Goal: Entertainment & Leisure: Consume media (video, audio)

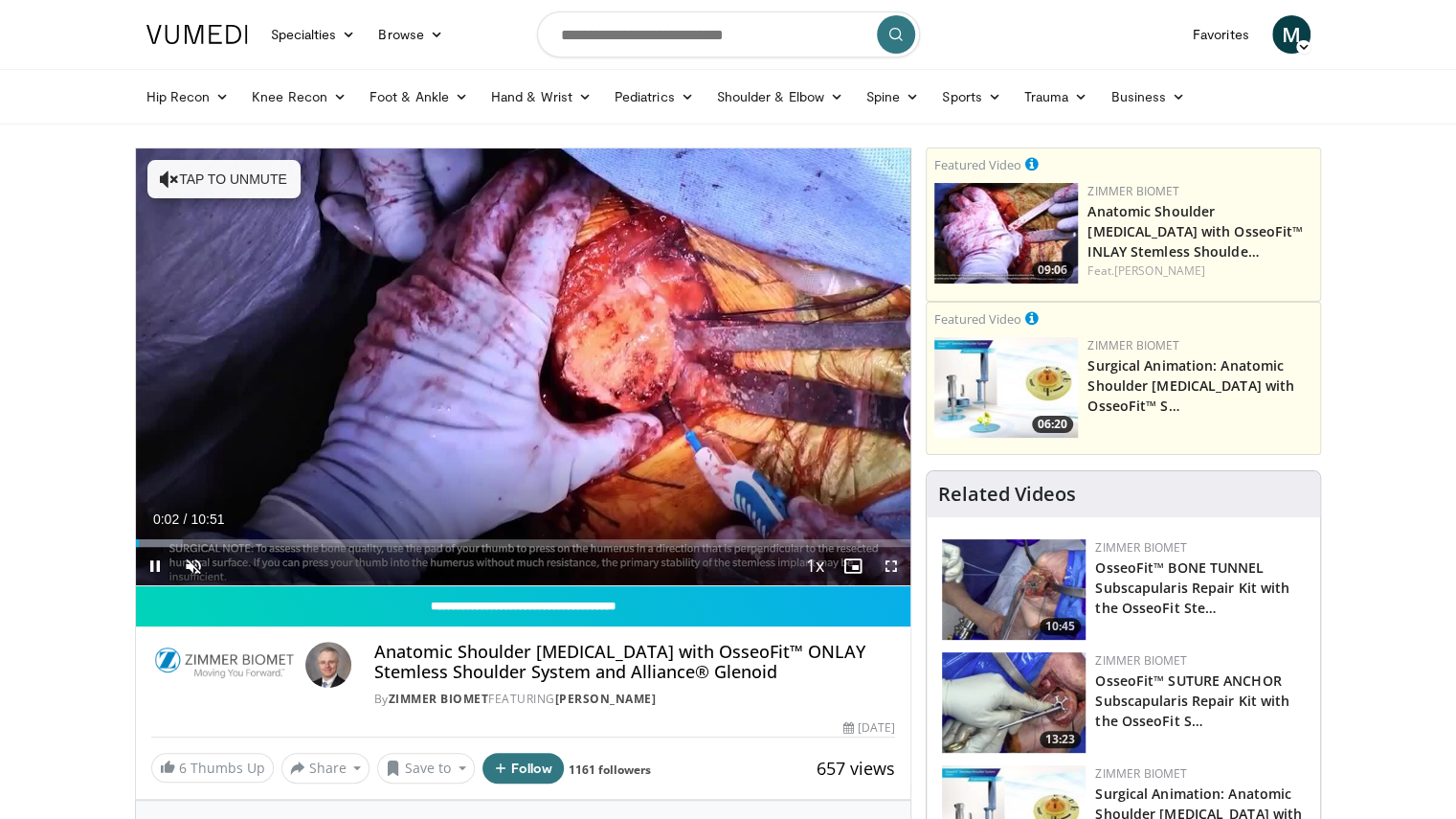
click at [886, 564] on span "Video Player" at bounding box center [891, 566] width 38 height 38
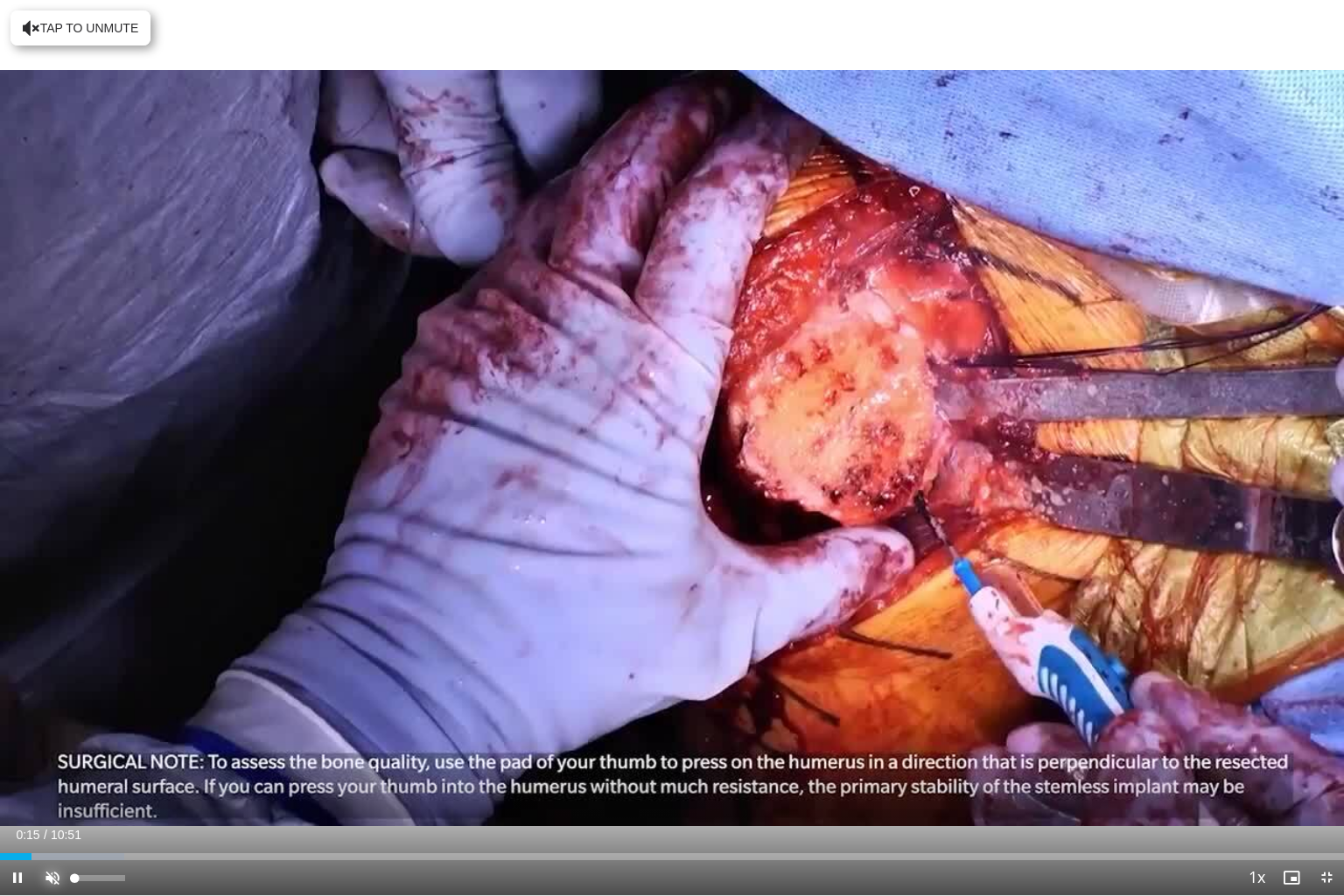
click at [56, 747] on span "Video Player" at bounding box center [53, 878] width 35 height 35
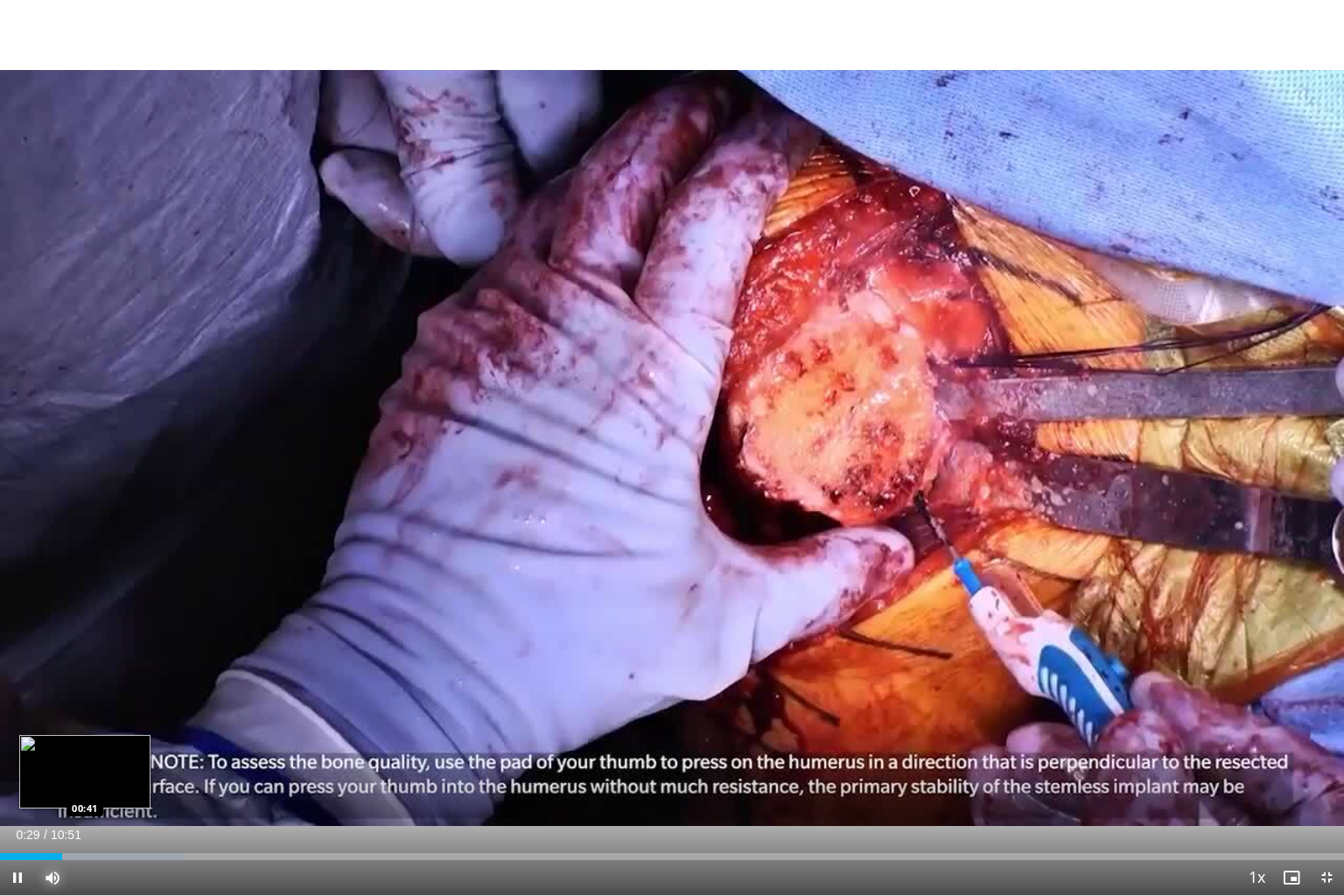
click at [85, 747] on div "Progress Bar" at bounding box center [92, 857] width 184 height 7
click at [85, 747] on div "Progress Bar" at bounding box center [104, 857] width 163 height 7
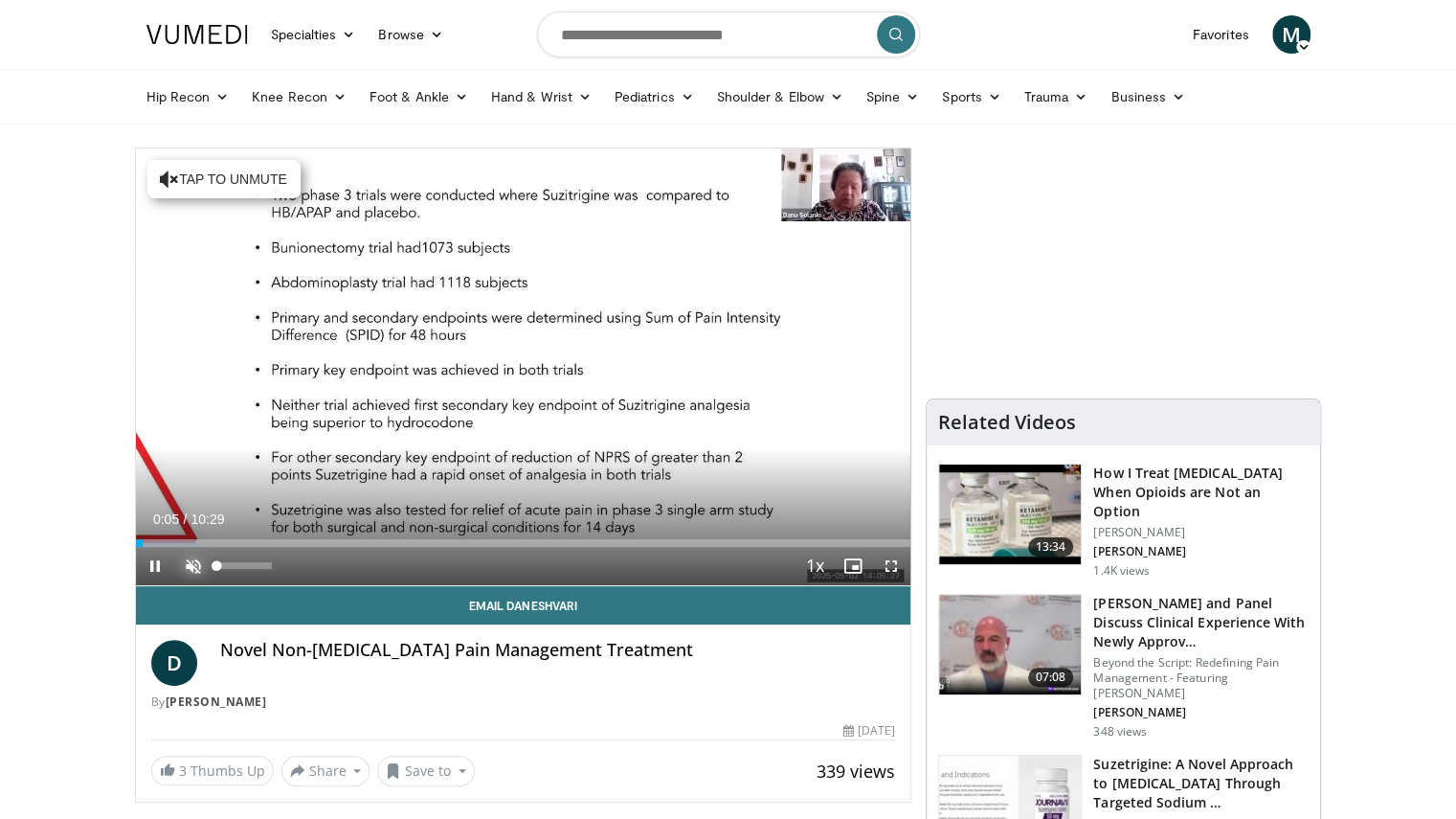
click at [196, 561] on span "Video Player" at bounding box center [194, 566] width 38 height 38
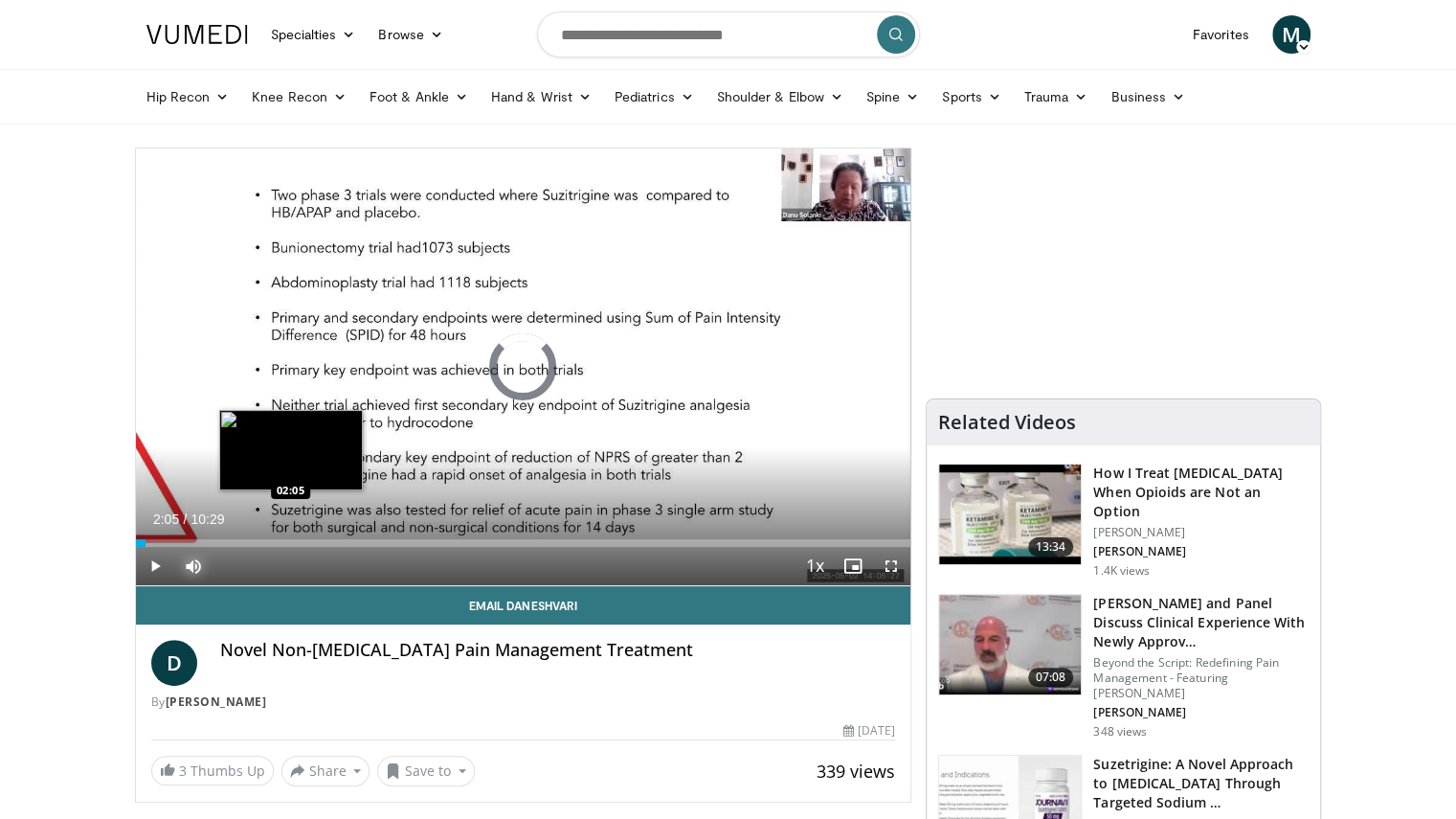
click at [289, 541] on div "Loaded : 0.00% 02:05 02:05" at bounding box center [523, 543] width 775 height 8
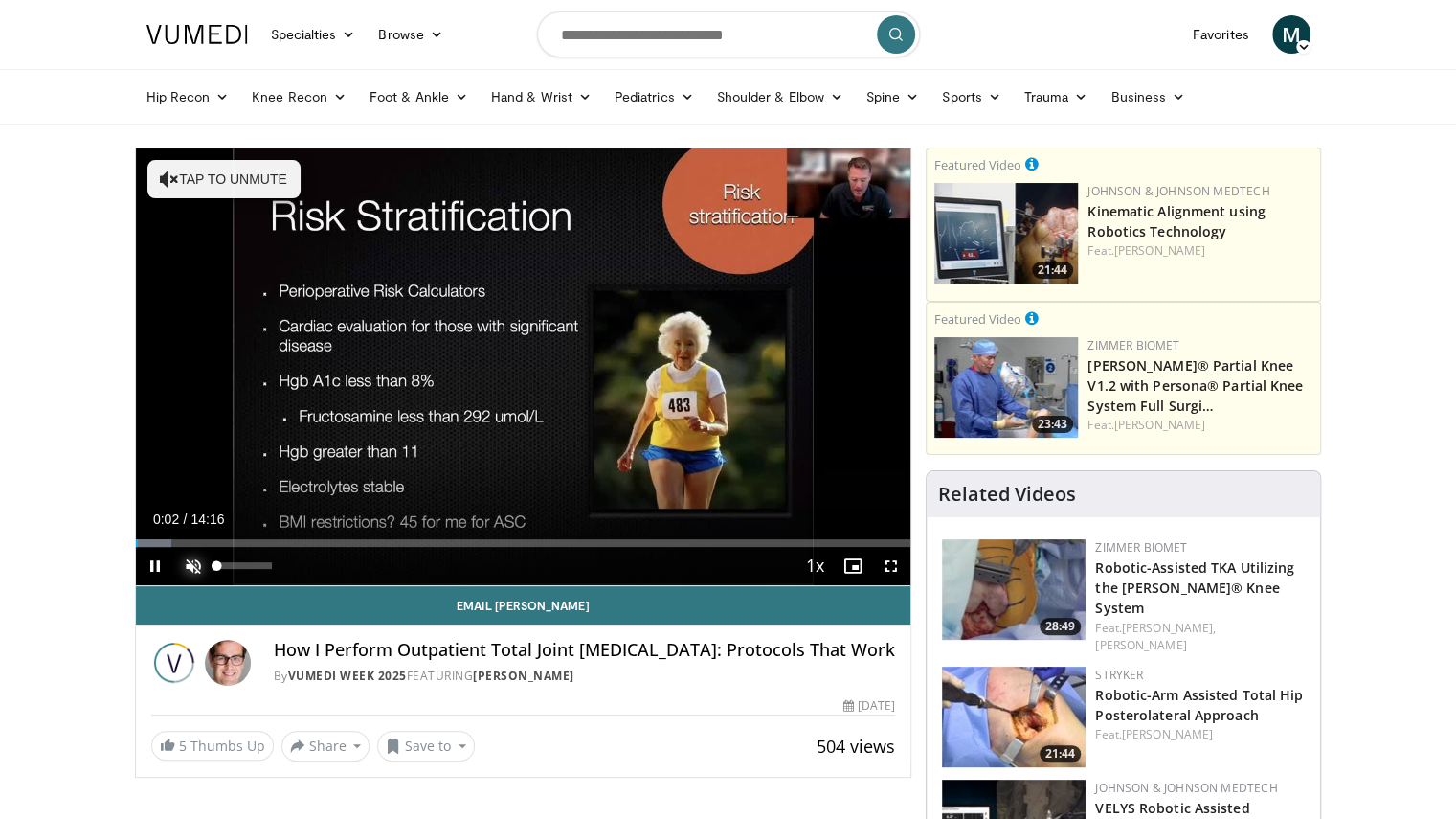
click at [196, 564] on span "Video Player" at bounding box center [194, 566] width 38 height 38
click at [894, 564] on span "Video Player" at bounding box center [891, 566] width 38 height 38
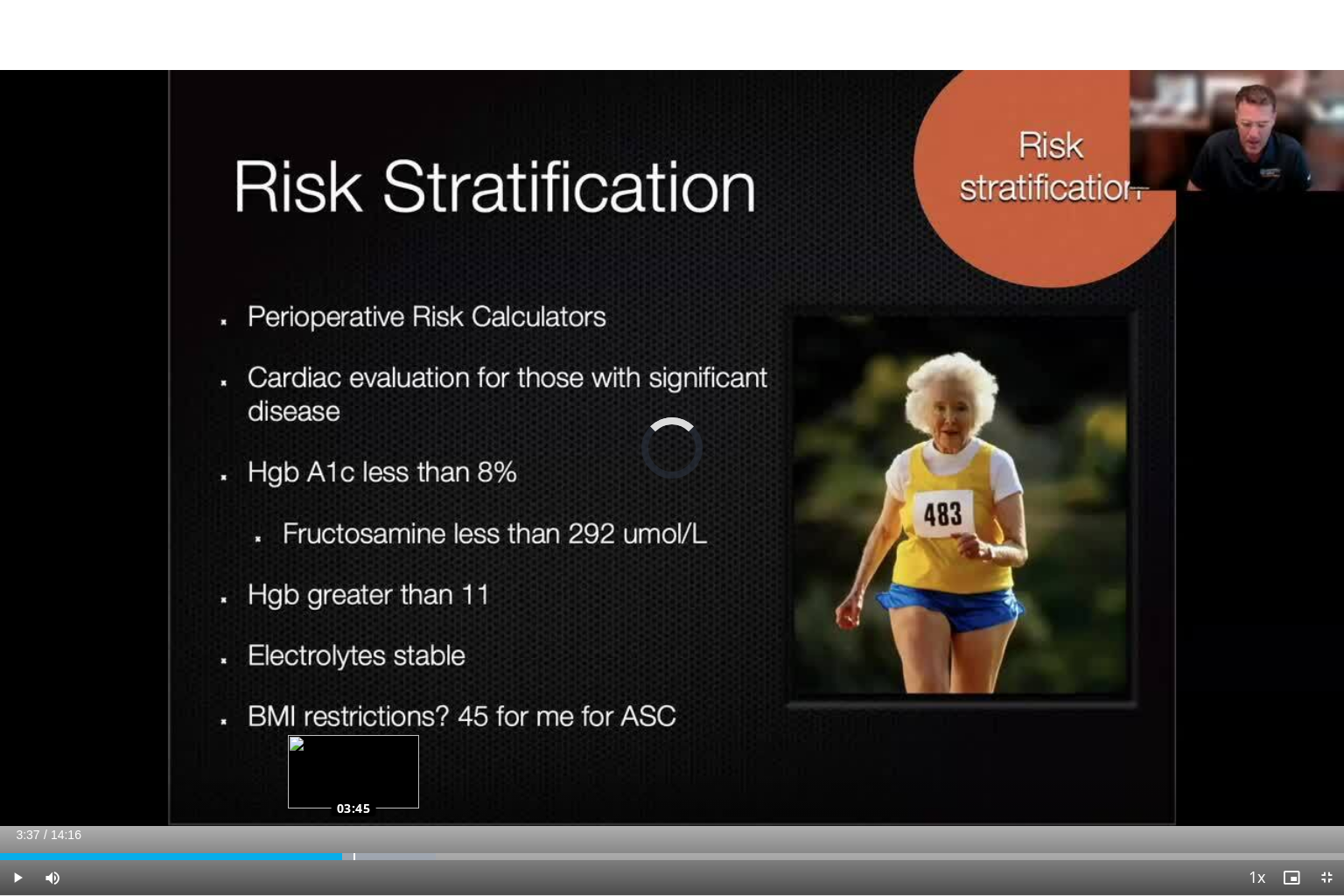
click at [353, 747] on div "Loaded : 32.43% 03:45 03:45" at bounding box center [672, 857] width 1344 height 7
click at [371, 747] on div "Loaded : 33.58% 03:46 03:56" at bounding box center [672, 851] width 1344 height 17
click at [392, 747] on div "Loaded : 35.90% 04:09 04:09" at bounding box center [672, 857] width 1344 height 7
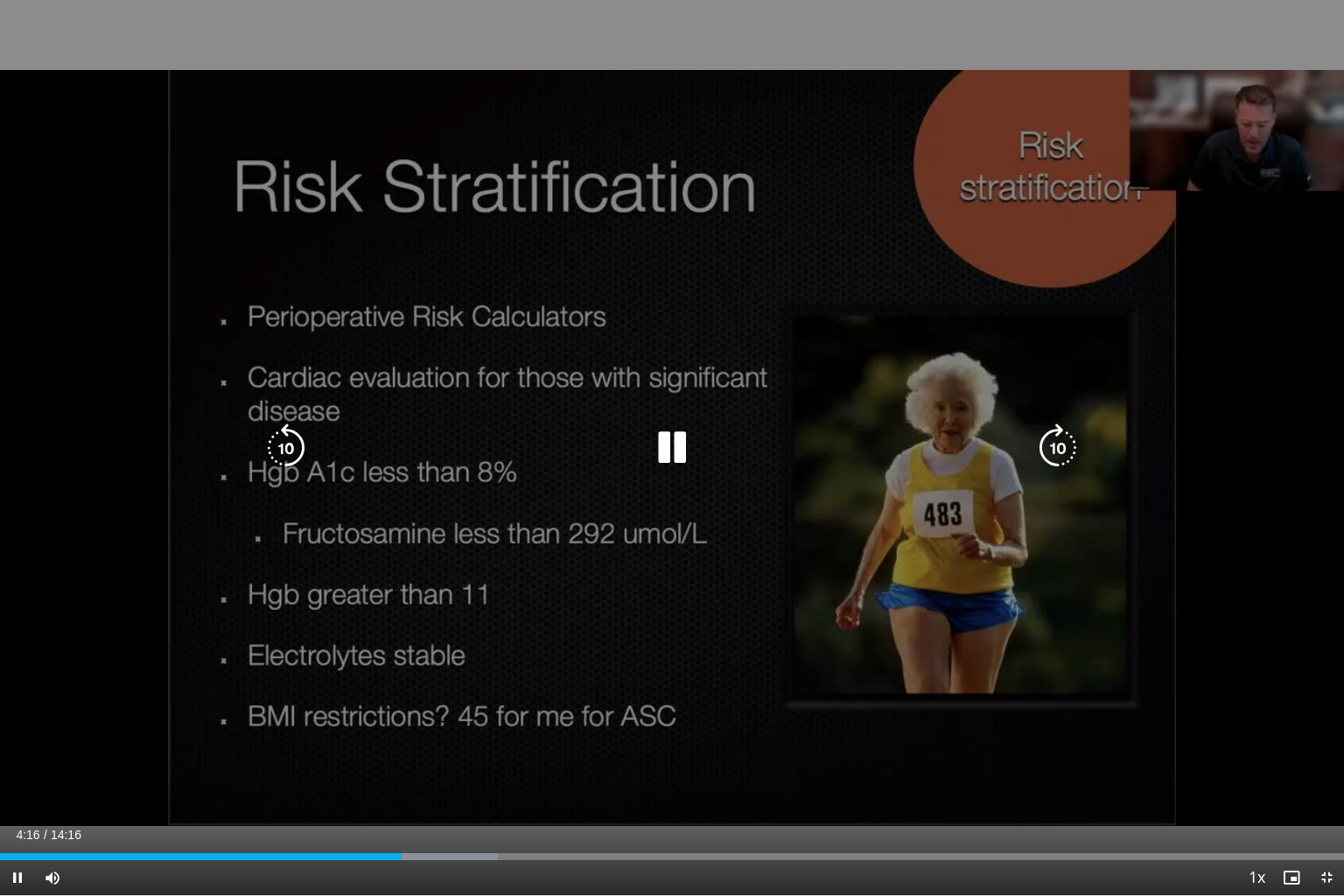
click at [1050, 437] on icon "Video Player" at bounding box center [1058, 448] width 49 height 49
click at [1050, 441] on icon "Video Player" at bounding box center [1058, 448] width 49 height 49
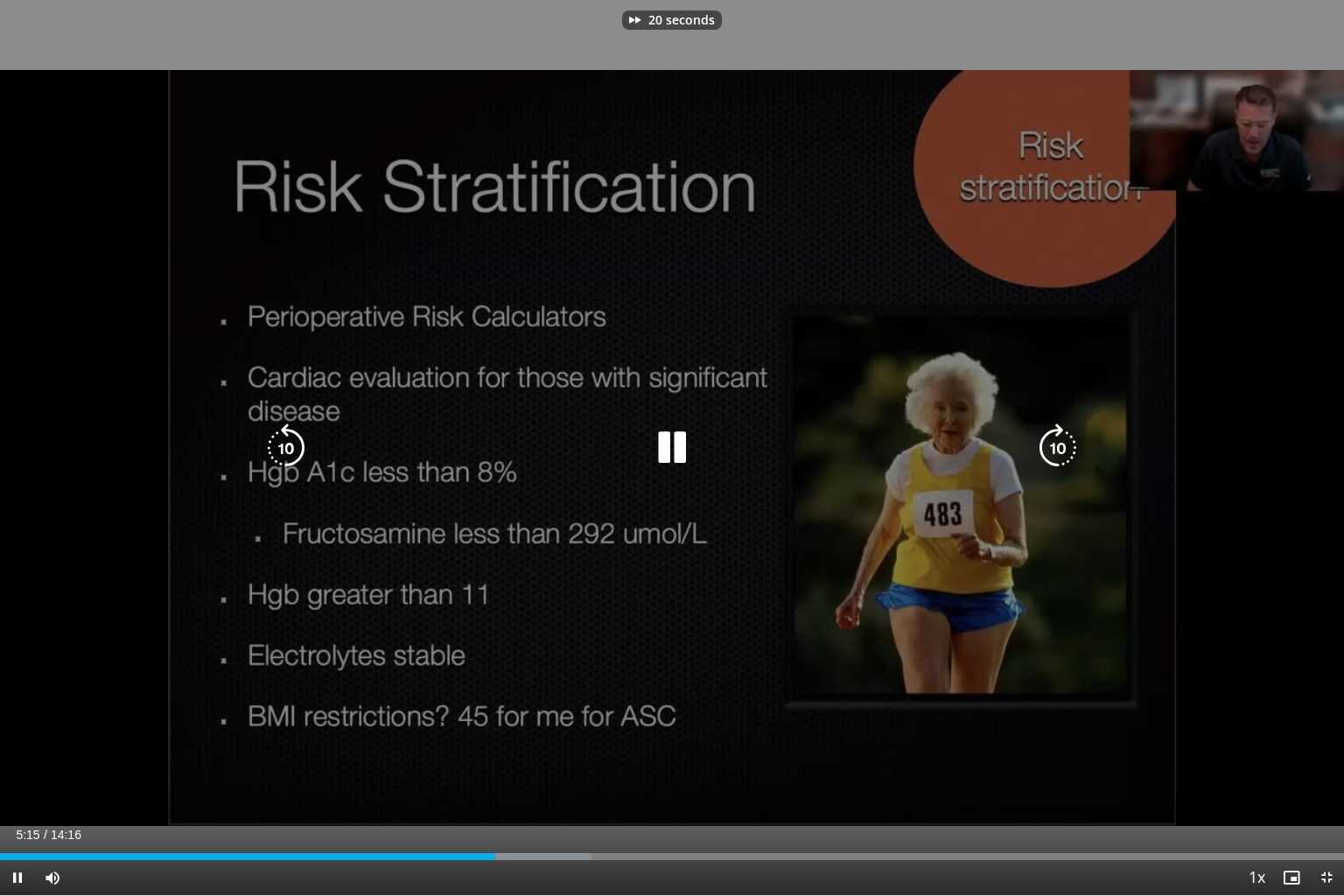
click at [1050, 441] on icon "Video Player" at bounding box center [1058, 448] width 49 height 49
click at [1054, 442] on icon "Video Player" at bounding box center [1058, 448] width 49 height 49
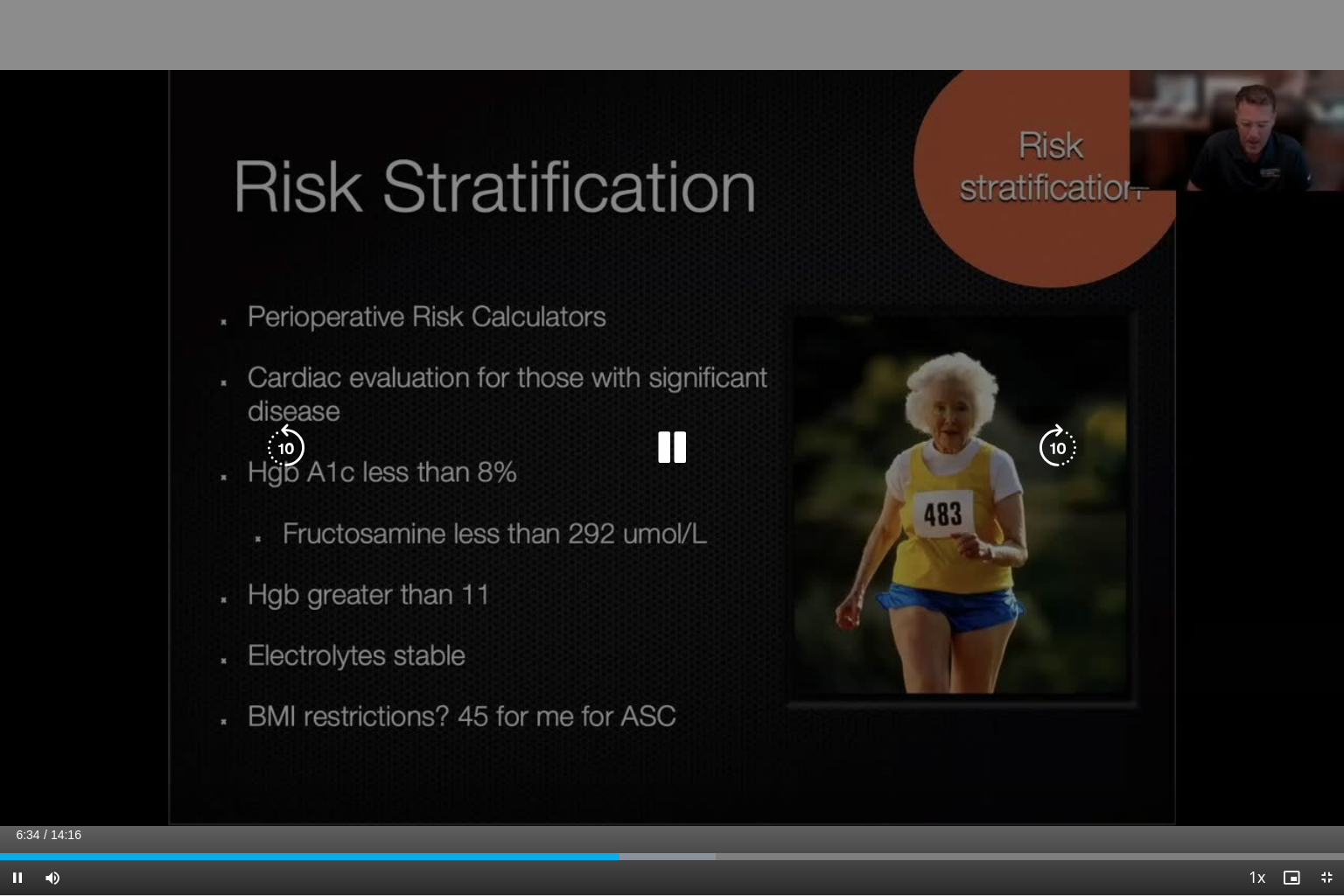
click at [1062, 436] on icon "Video Player" at bounding box center [1058, 448] width 49 height 49
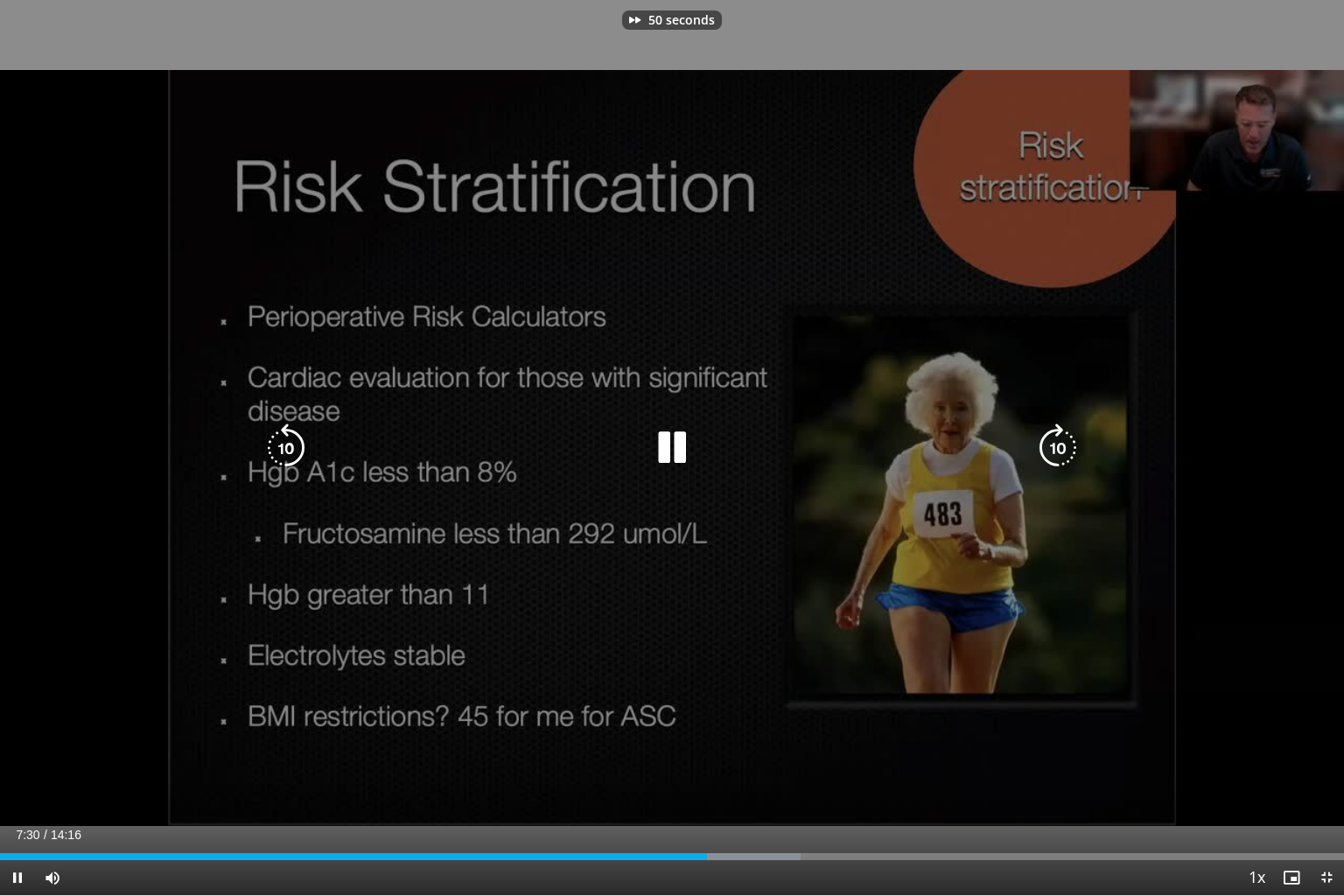
click at [1062, 436] on icon "Video Player" at bounding box center [1058, 448] width 49 height 49
click at [1058, 446] on icon "Video Player" at bounding box center [1058, 448] width 49 height 49
click at [1058, 446] on icon "Video Player" at bounding box center [1058, 448] width 49 height 49
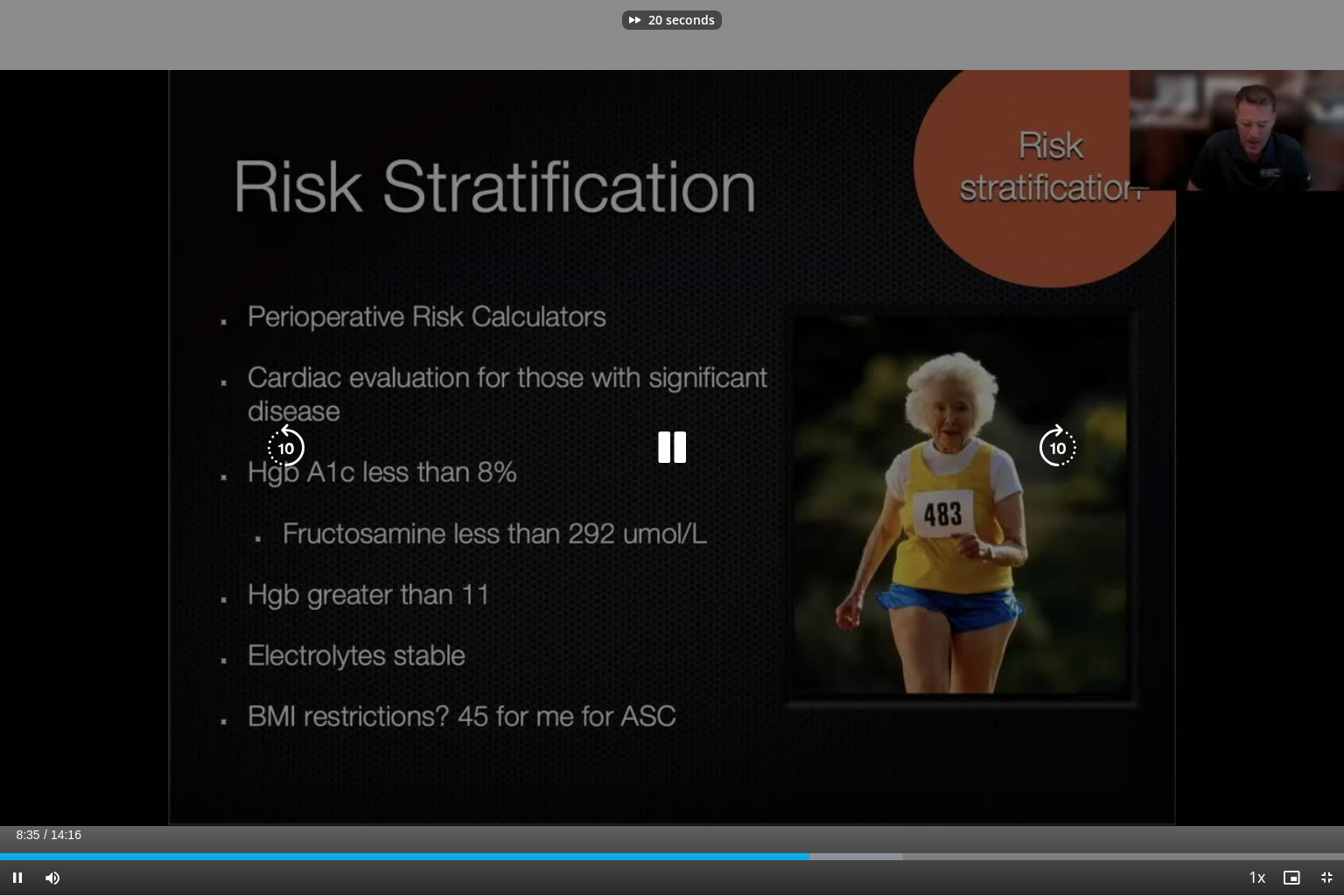
click at [1058, 446] on icon "Video Player" at bounding box center [1058, 448] width 49 height 49
click at [1057, 442] on icon "Video Player" at bounding box center [1058, 448] width 49 height 49
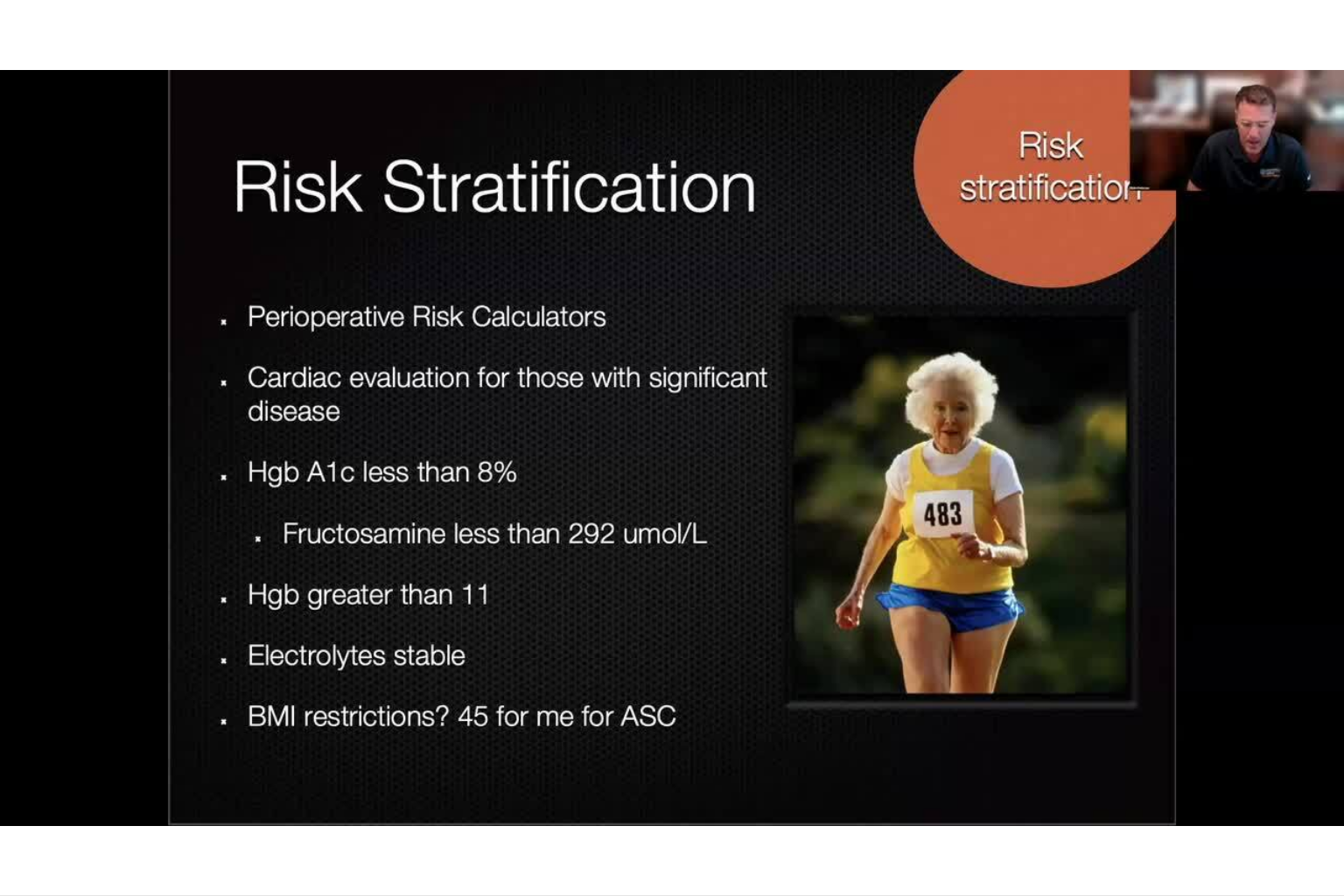
click at [1058, 446] on div "40 seconds Tap to unmute" at bounding box center [672, 448] width 1344 height 895
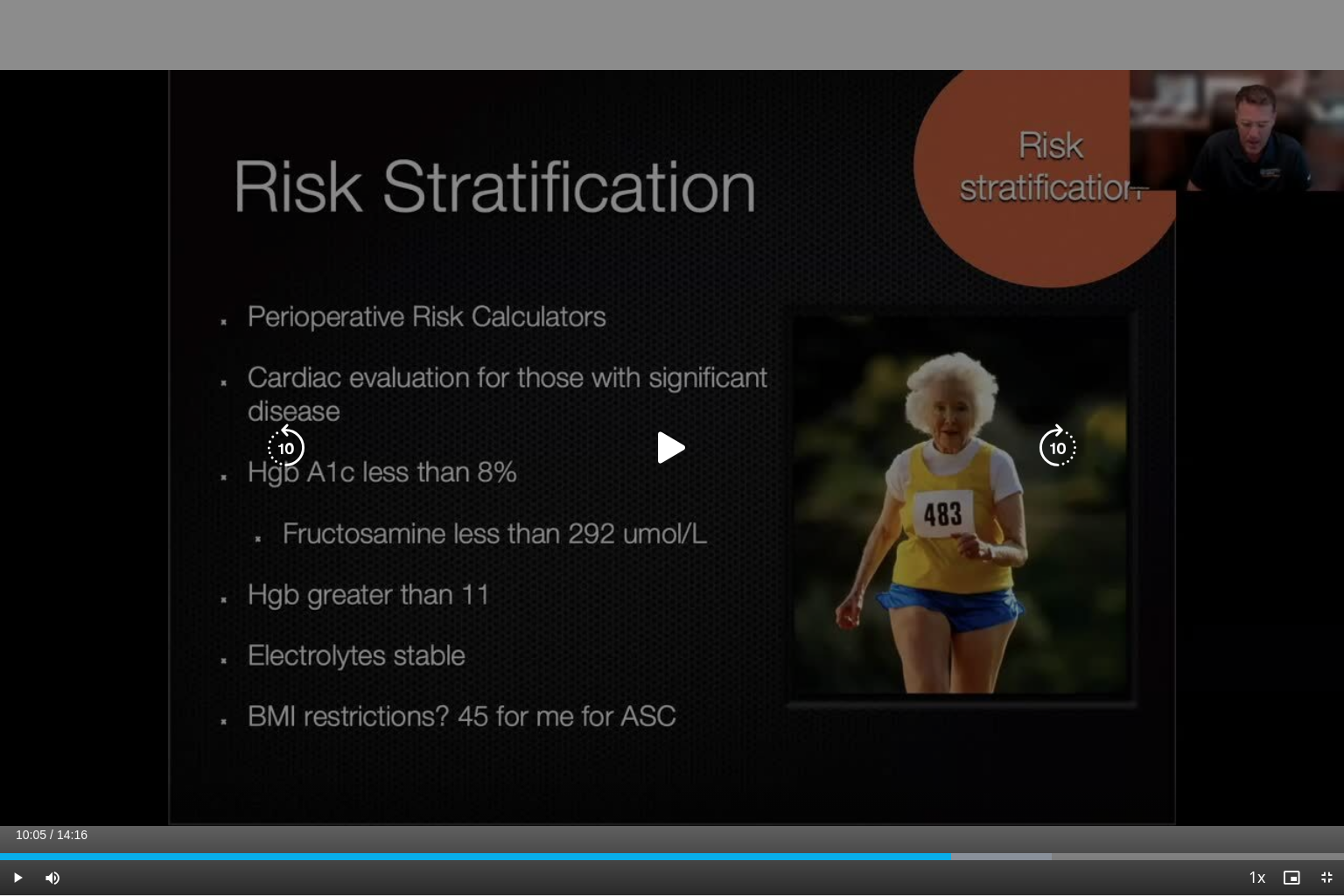
click at [664, 445] on icon "Video Player" at bounding box center [672, 448] width 49 height 49
click at [1058, 447] on icon "Video Player" at bounding box center [1058, 448] width 49 height 49
click at [1051, 435] on icon "Video Player" at bounding box center [1058, 448] width 49 height 49
click at [1056, 452] on icon "Video Player" at bounding box center [1058, 448] width 49 height 49
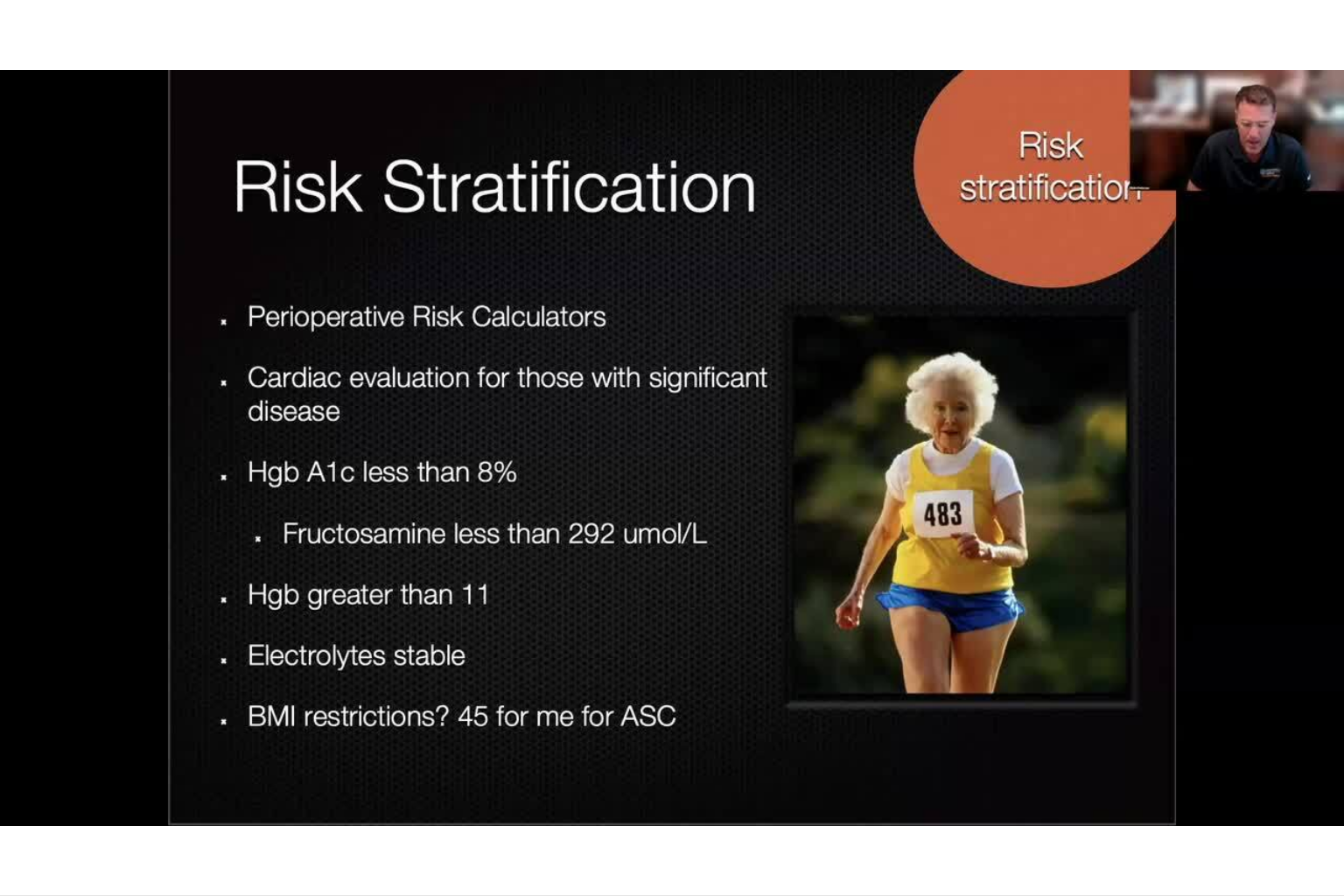
click at [1056, 452] on div "10 seconds Tap to unmute" at bounding box center [672, 448] width 1344 height 895
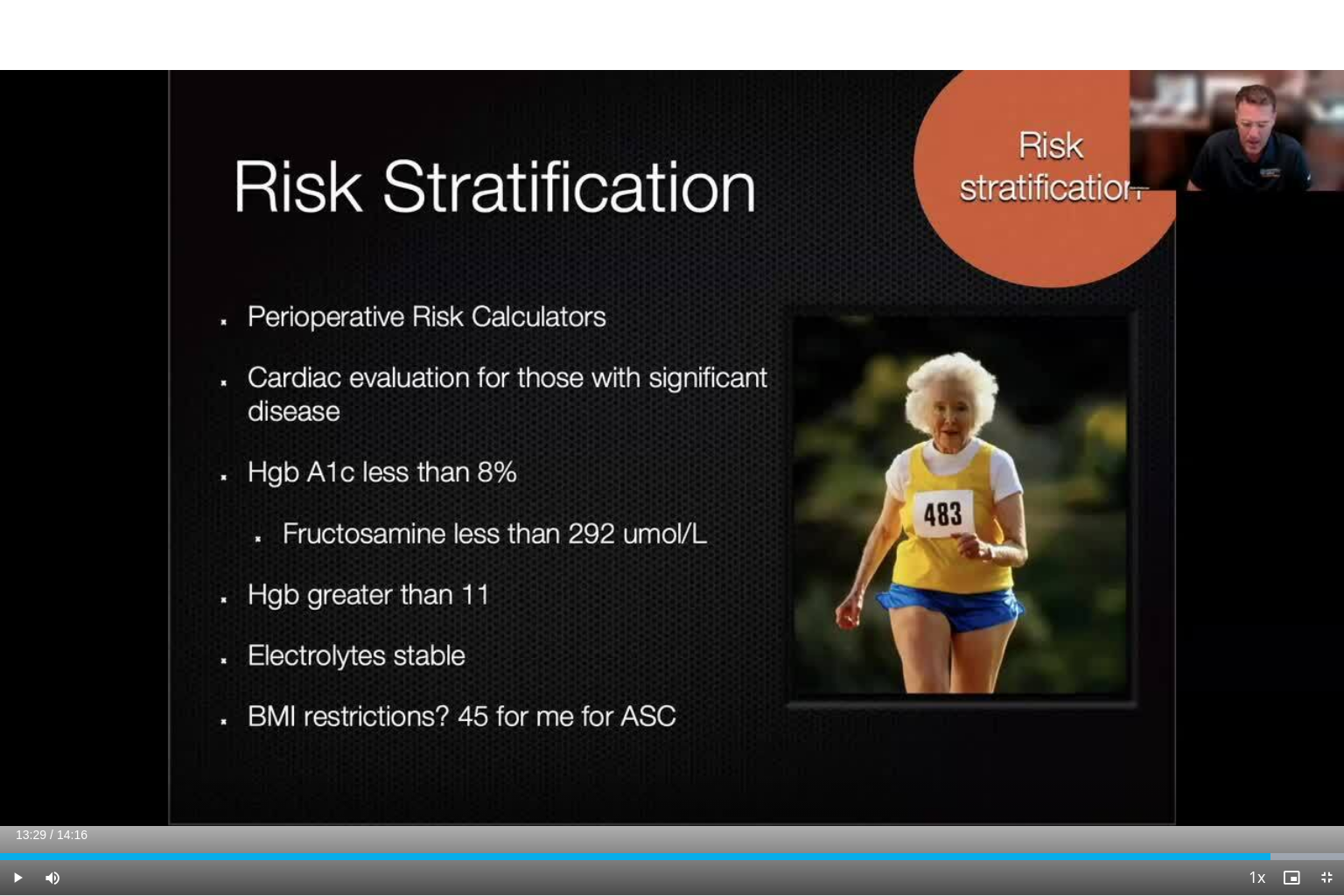
click at [1056, 452] on div "10 seconds Tap to unmute" at bounding box center [672, 448] width 1344 height 895
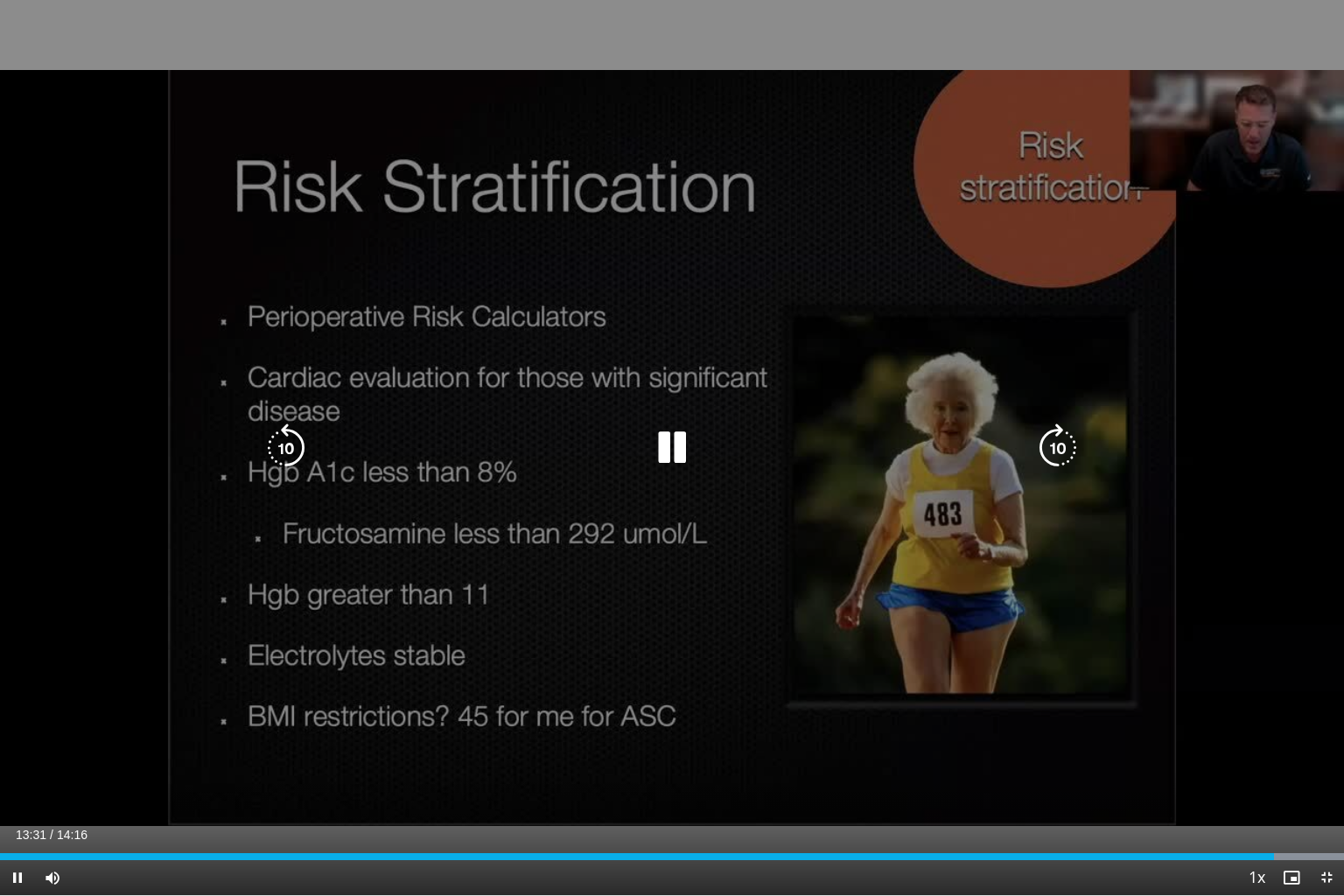
click at [1058, 448] on icon "Video Player" at bounding box center [1058, 448] width 49 height 49
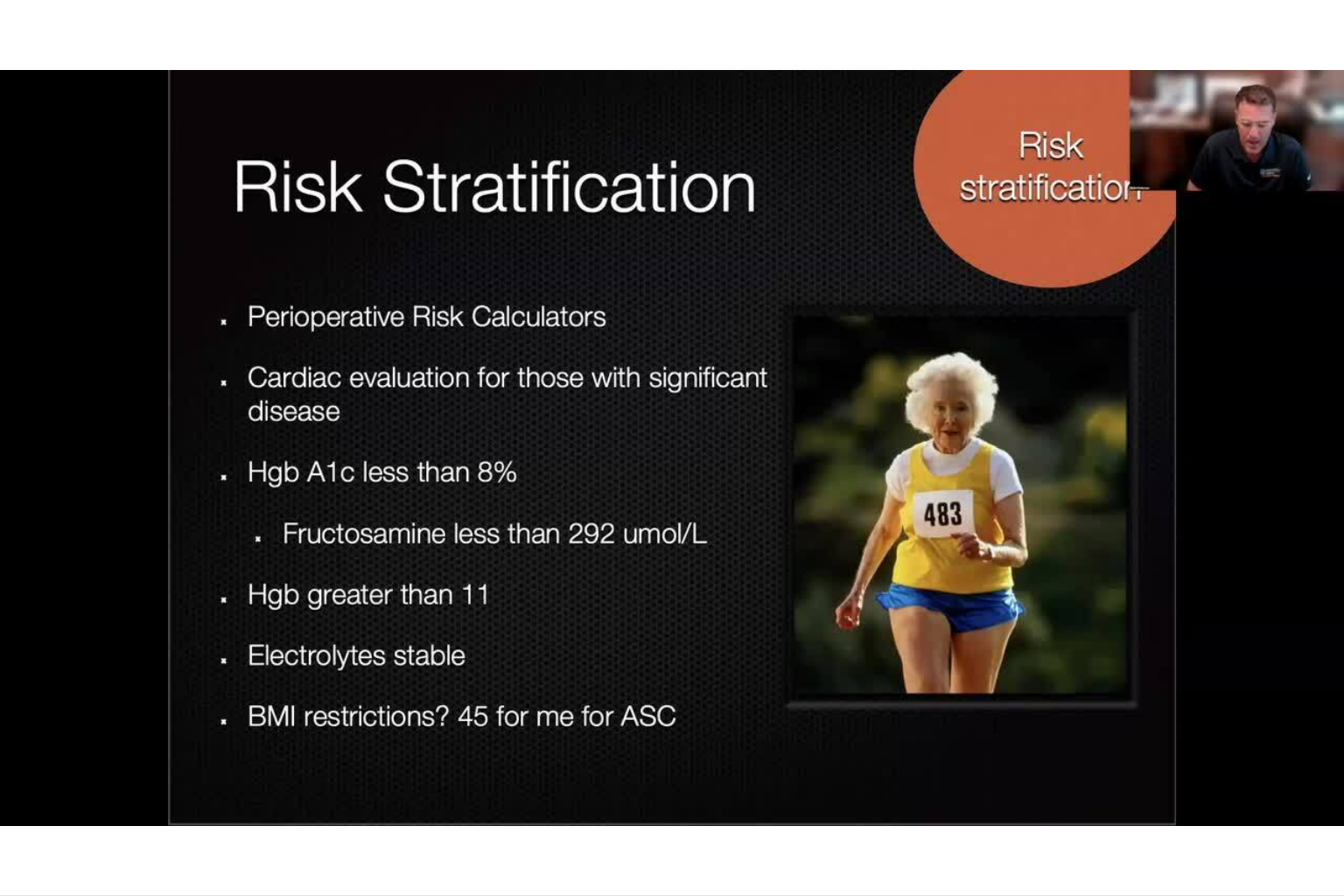
click at [1058, 448] on div "10 seconds Tap to unmute" at bounding box center [672, 448] width 1344 height 895
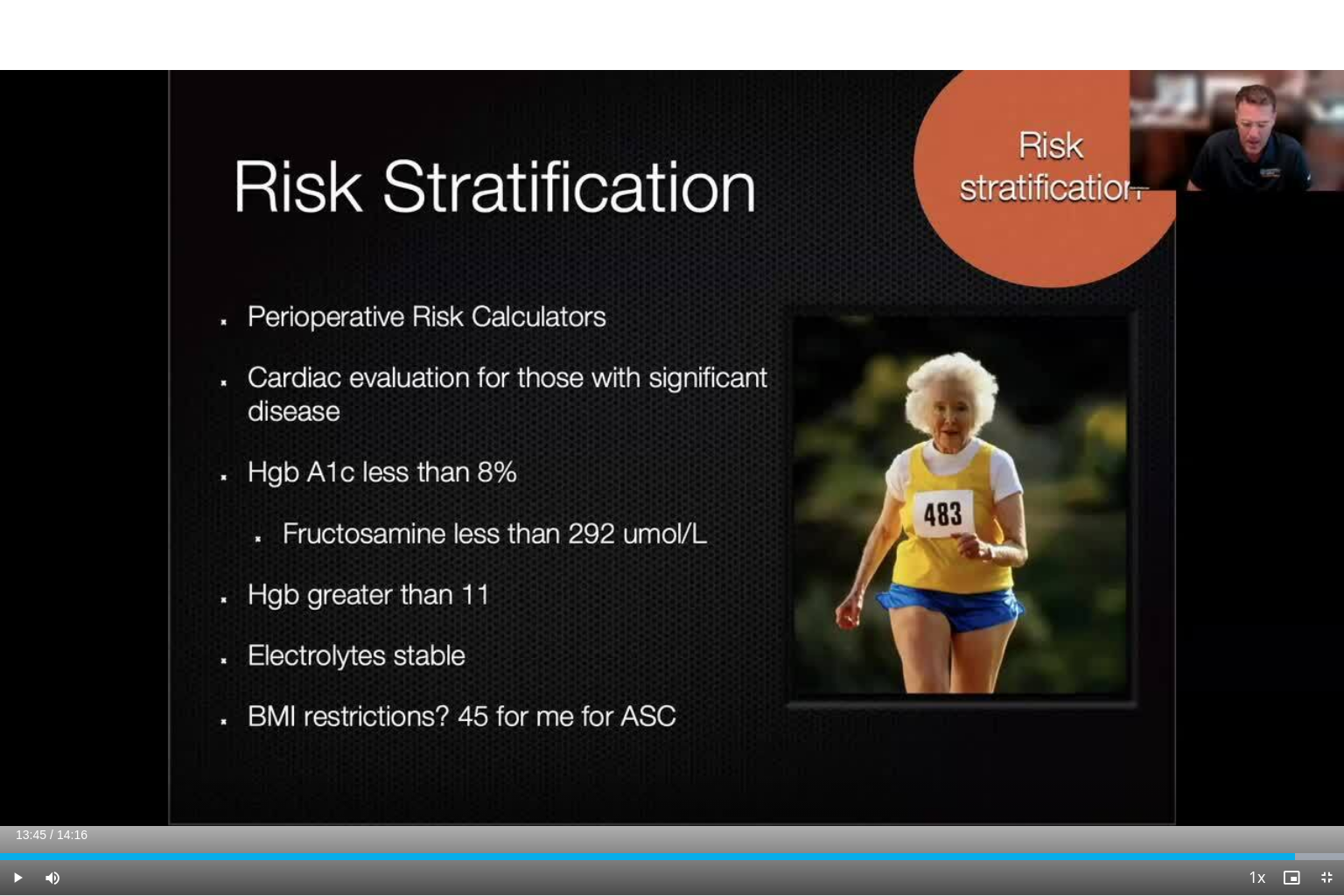
click at [1058, 448] on div "10 seconds Tap to unmute" at bounding box center [672, 448] width 1344 height 895
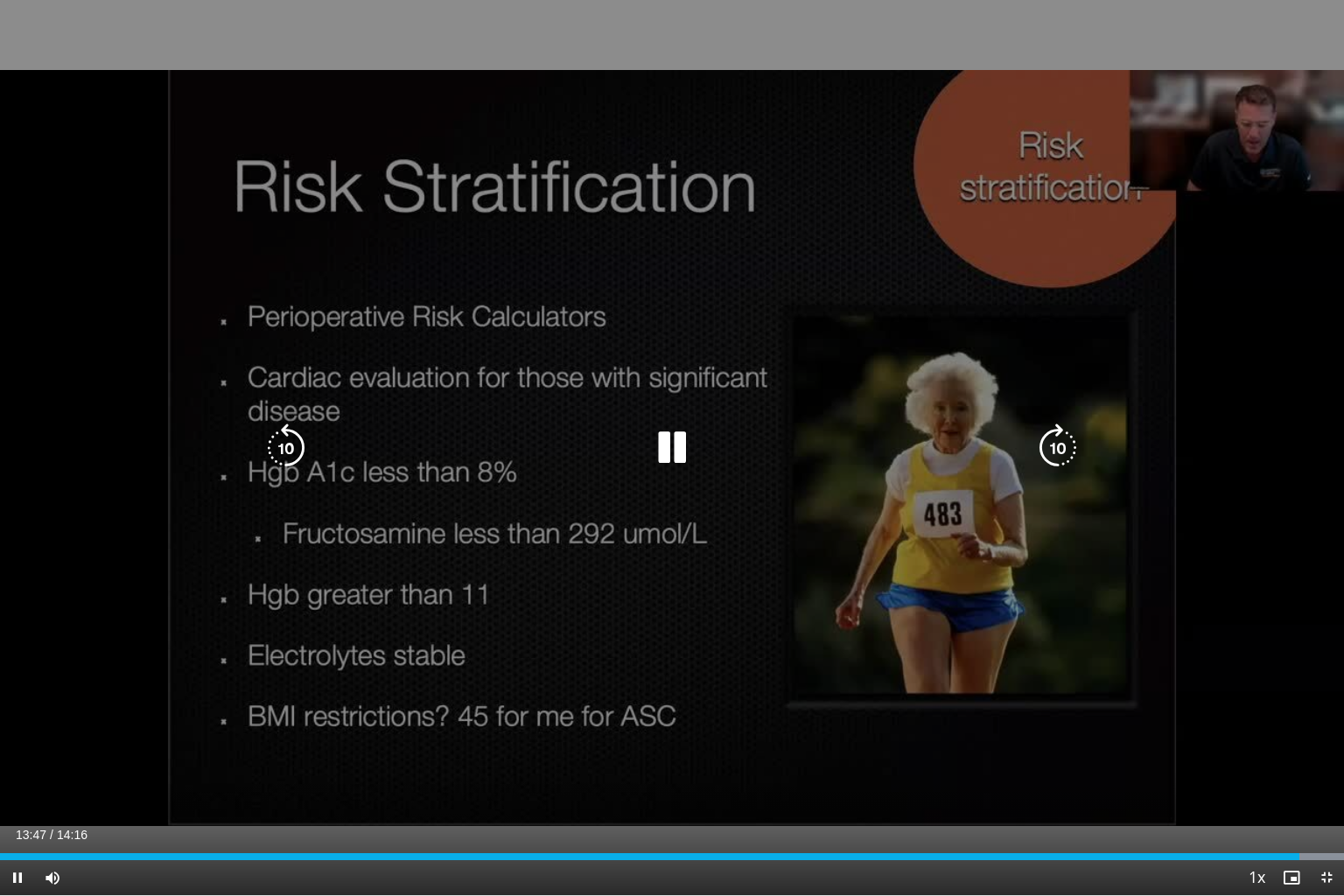
click at [1058, 444] on icon "Video Player" at bounding box center [1058, 448] width 49 height 49
